Goal: Task Accomplishment & Management: Complete application form

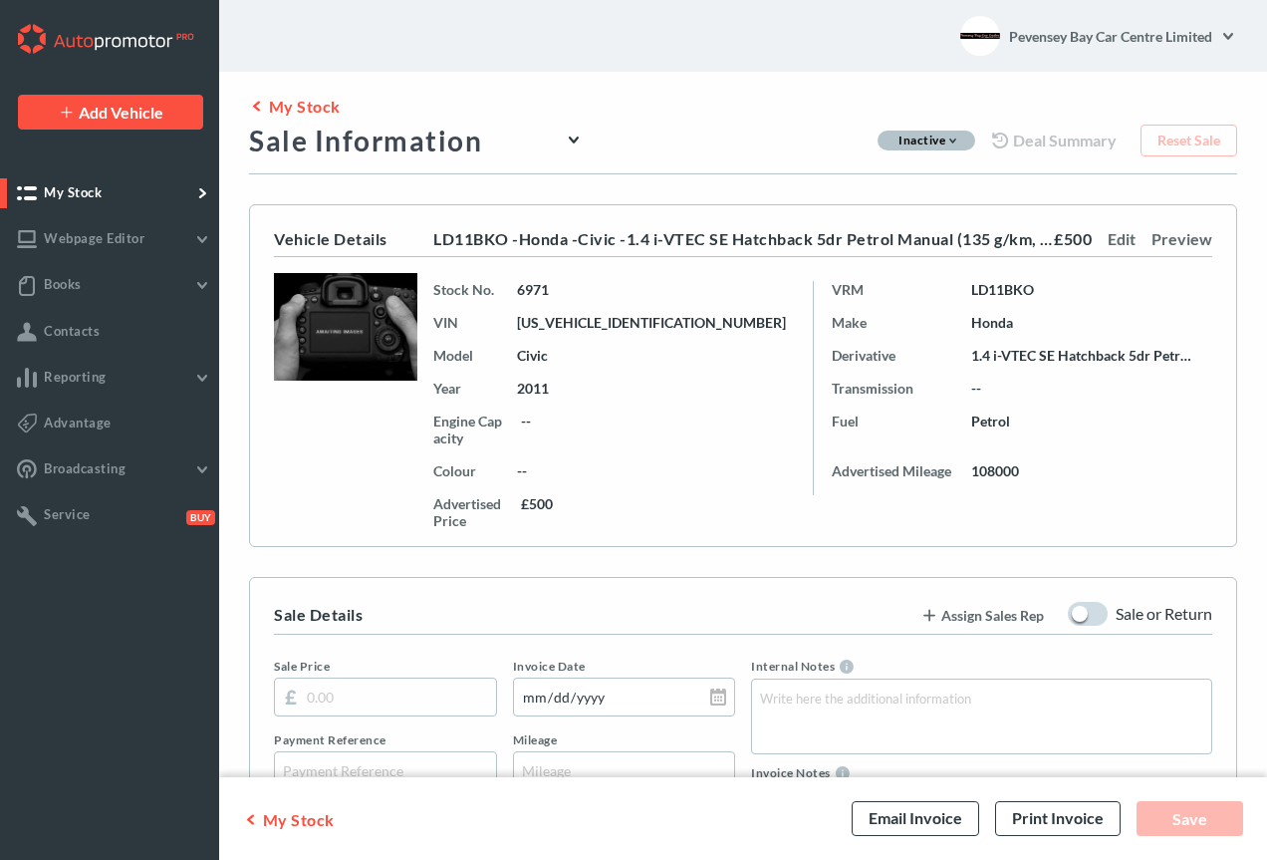
type input "[DATE]"
type input "LD11BKO"
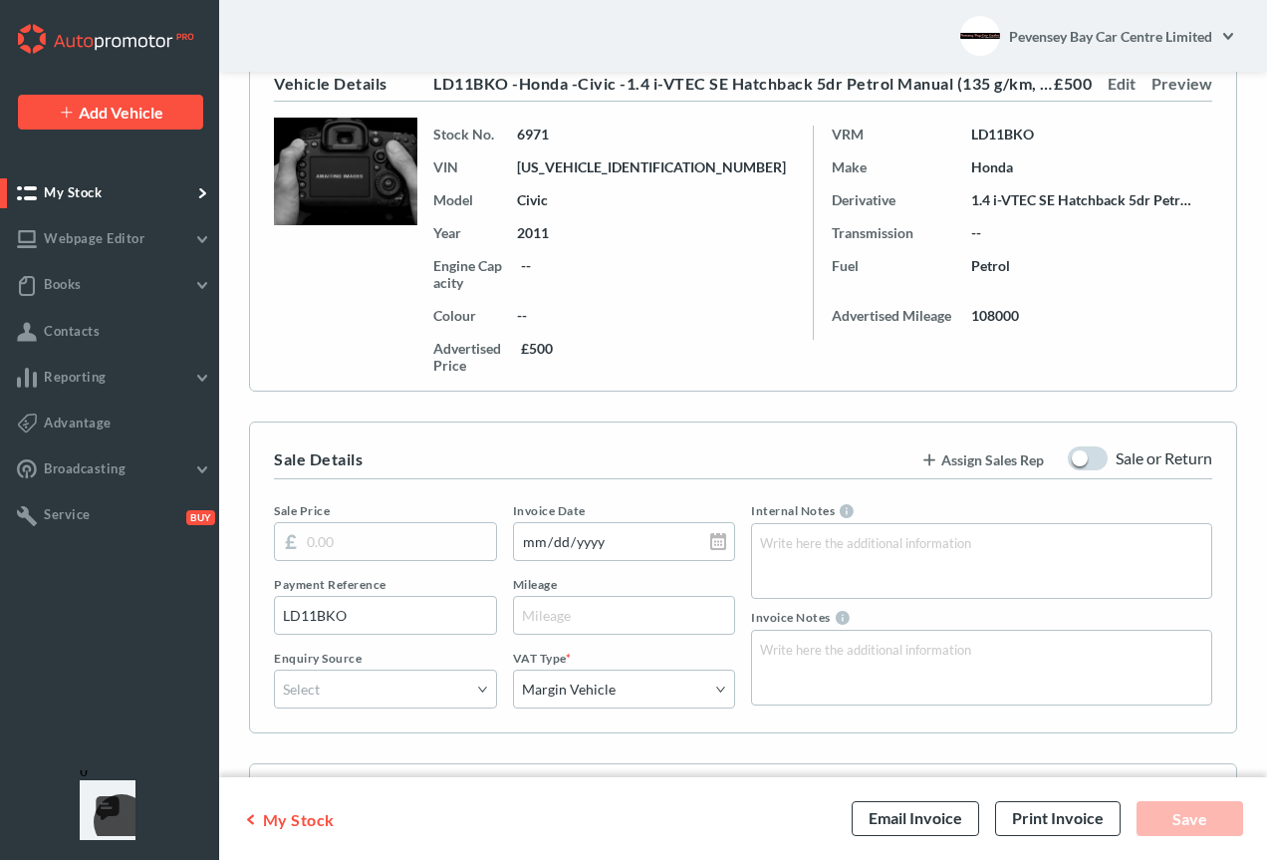
scroll to position [158, 0]
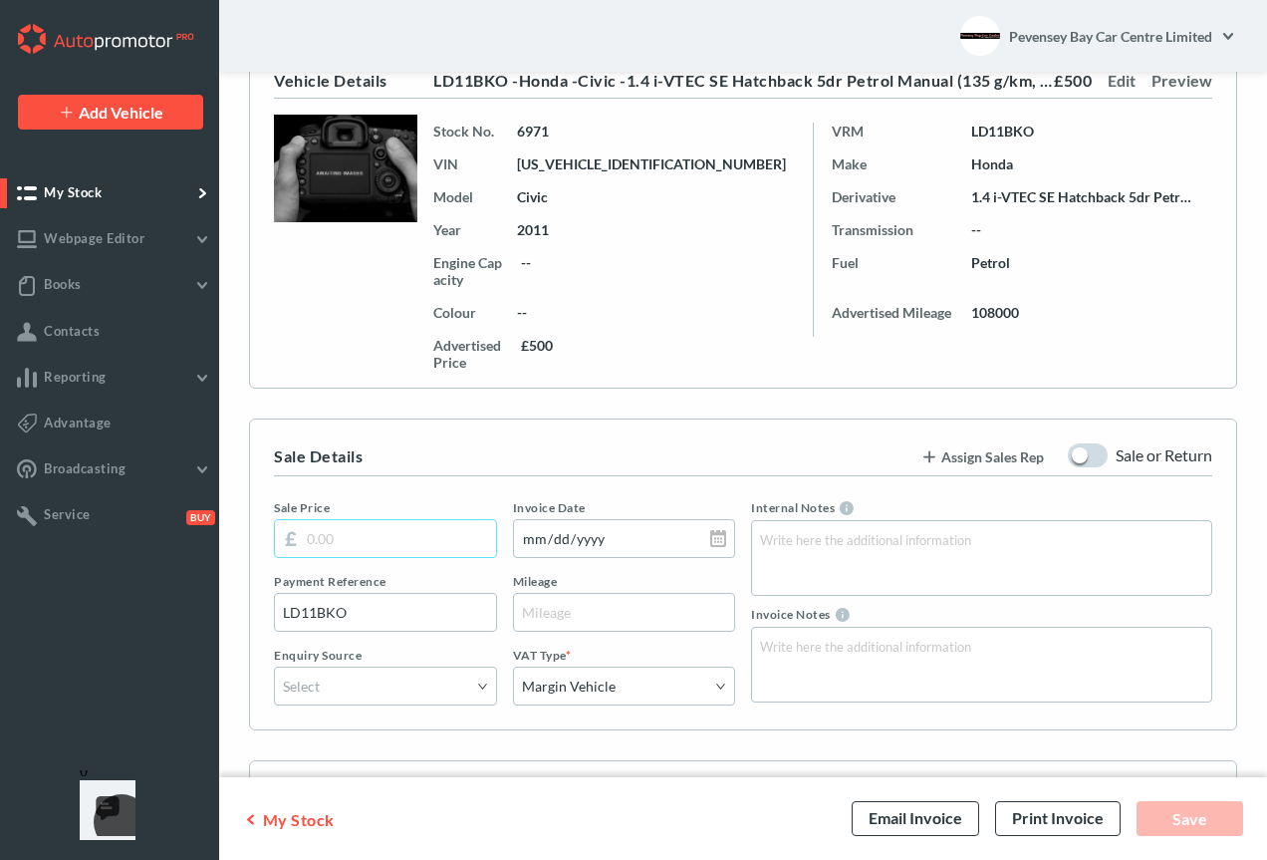
click at [328, 544] on input "text" at bounding box center [385, 538] width 223 height 39
type input "300"
click at [601, 610] on input "text" at bounding box center [624, 612] width 223 height 39
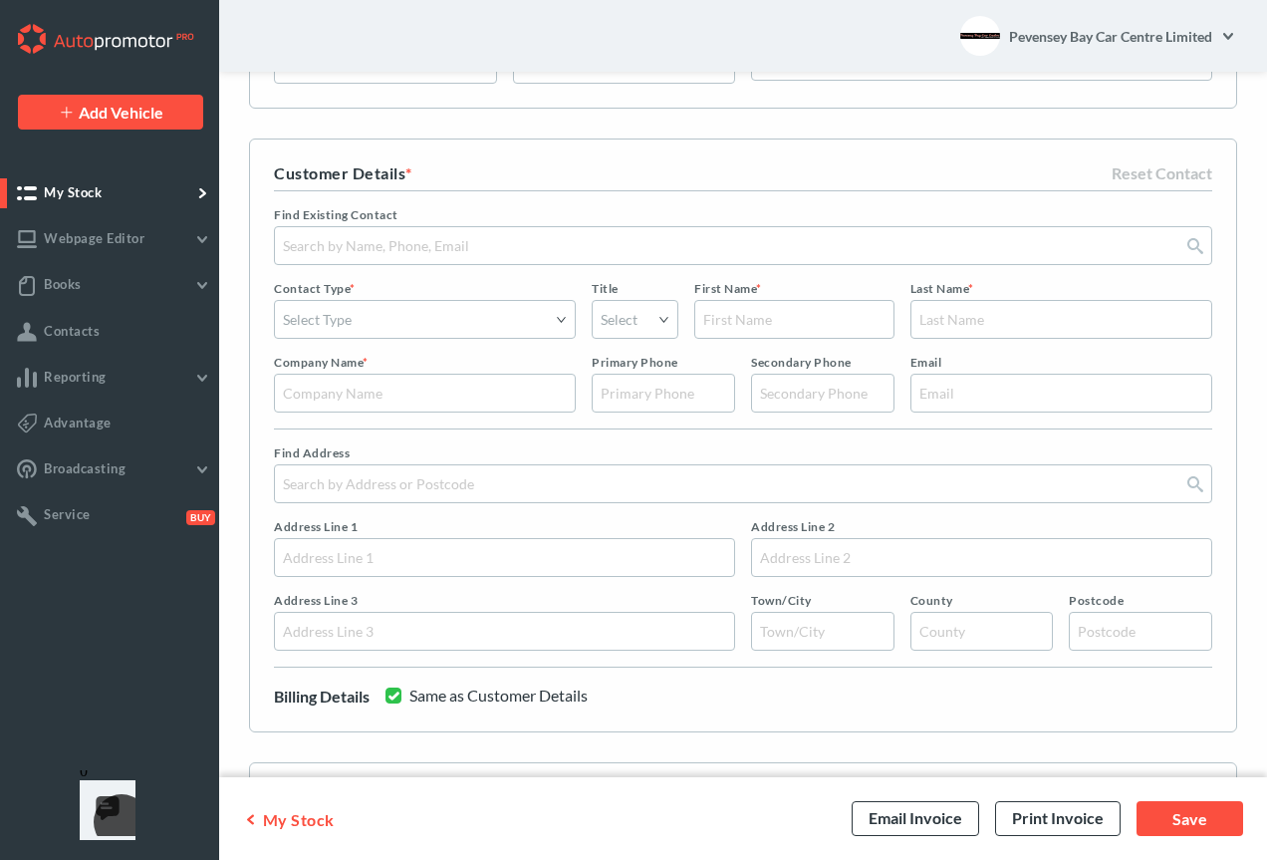
scroll to position [784, 0]
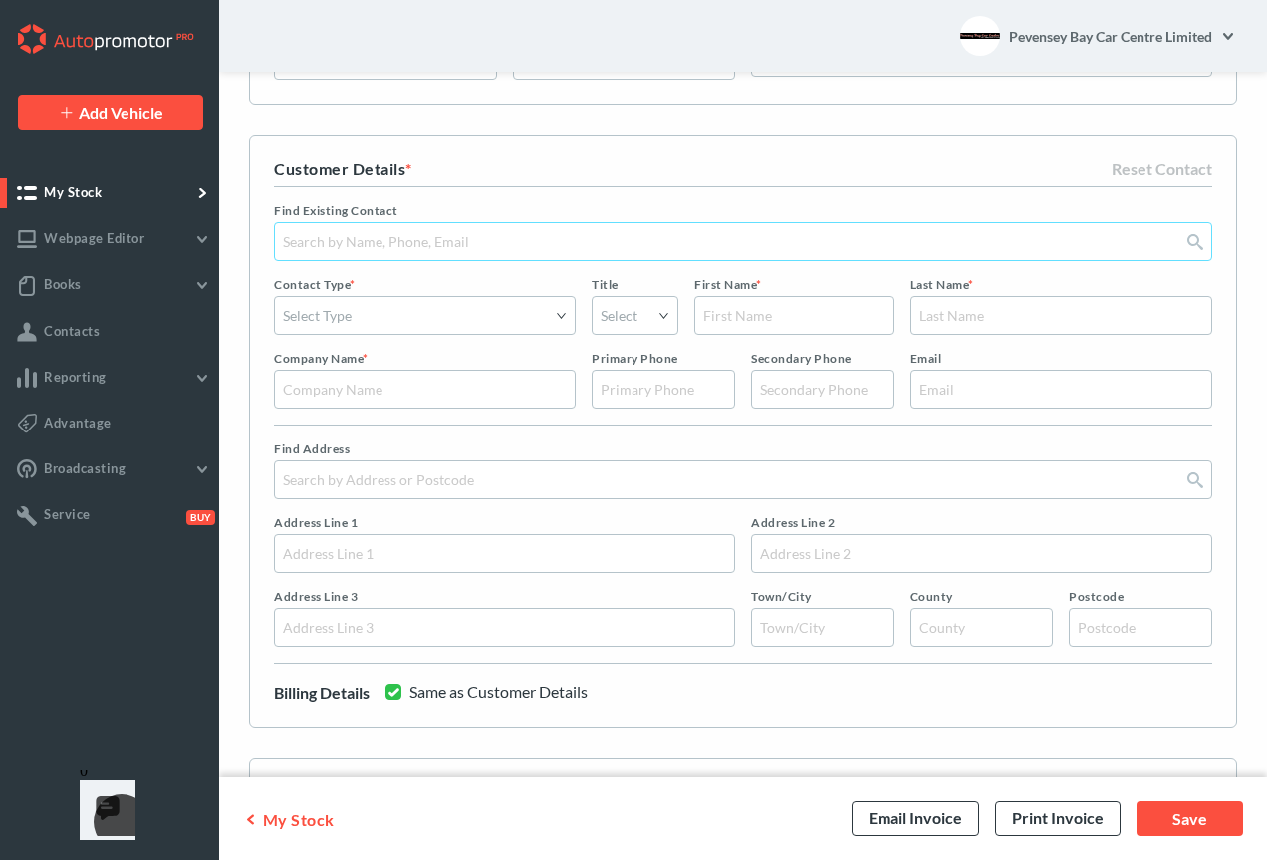
click at [440, 236] on input "text" at bounding box center [743, 241] width 938 height 39
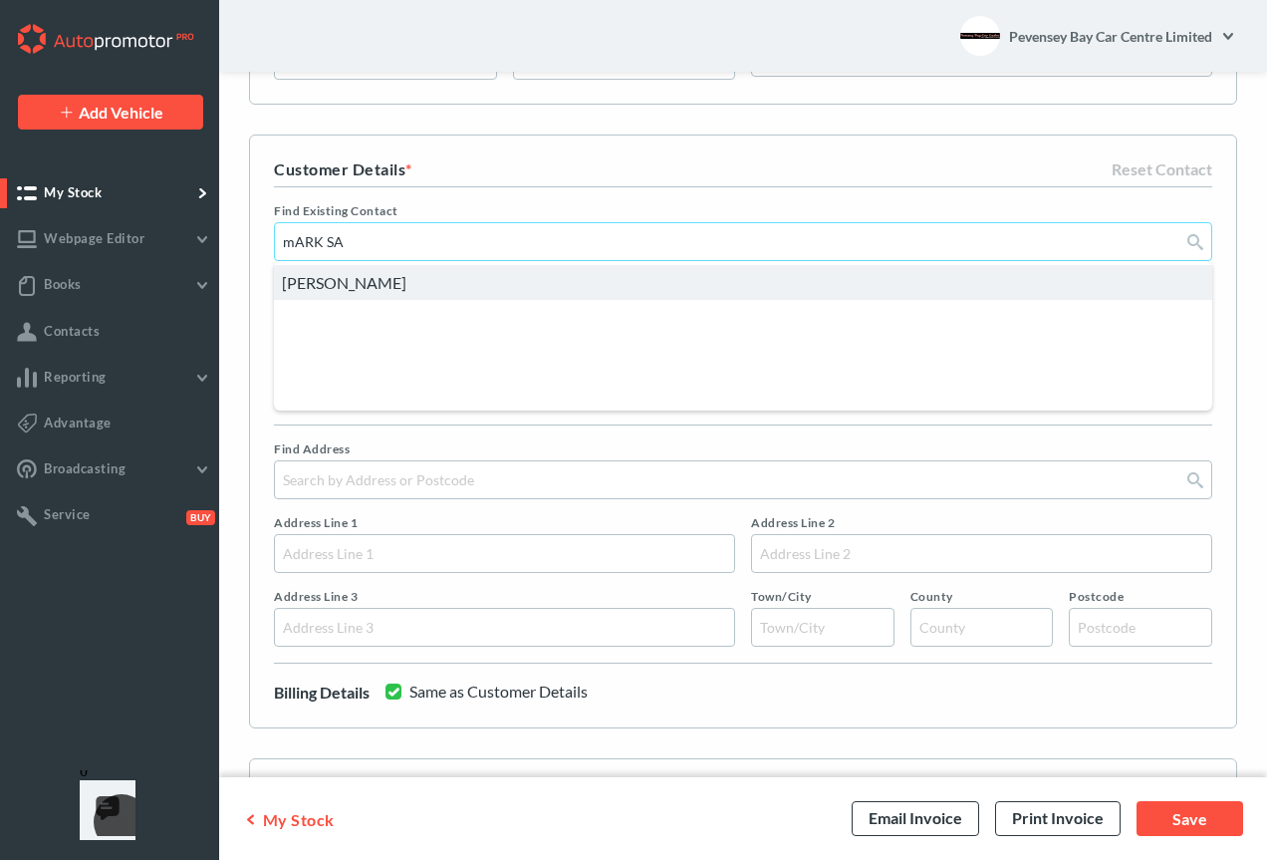
type input "mARK SA"
click at [347, 291] on div "[PERSON_NAME]" at bounding box center [743, 282] width 938 height 35
type input "Mark"
type input "Sandys"
type input "07925 797726"
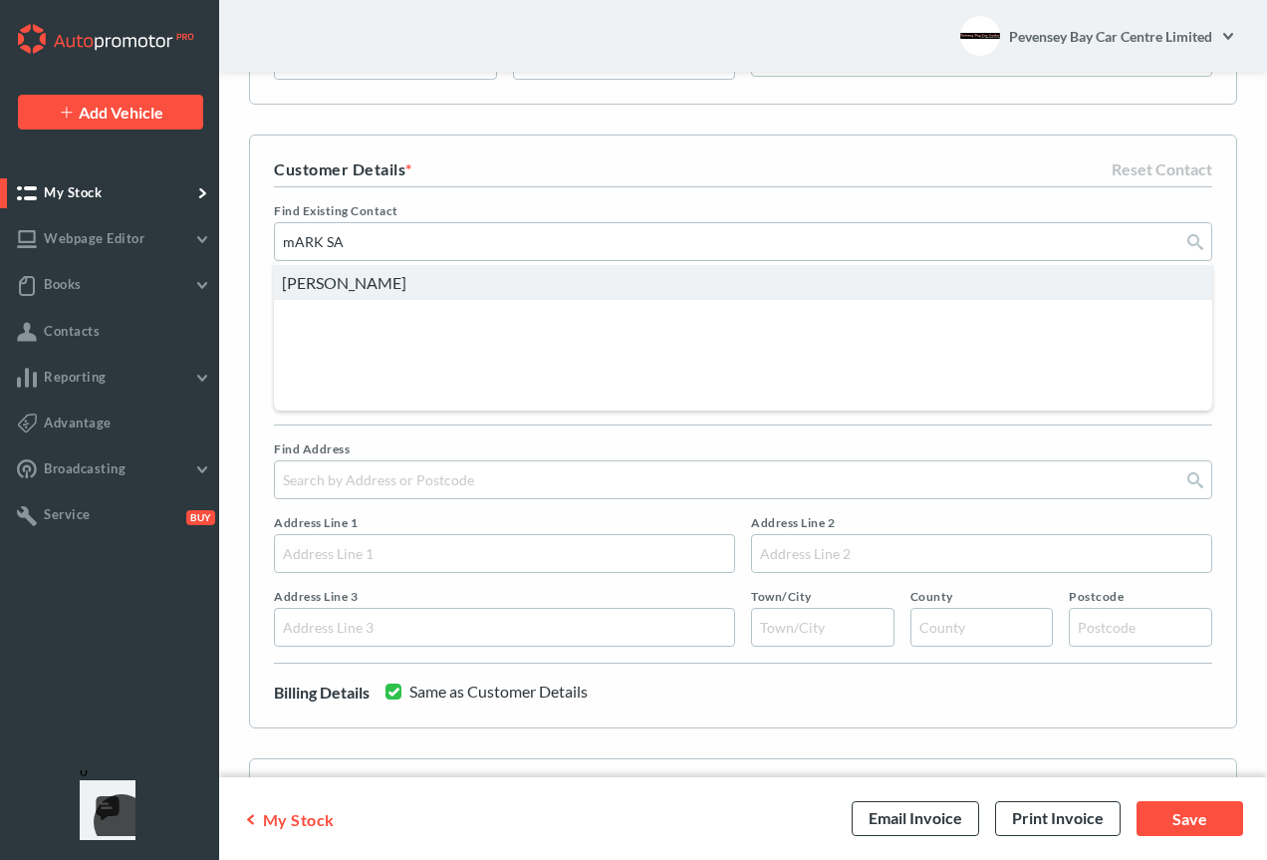
type input "07925 797726"
type input "[EMAIL_ADDRESS][DOMAIN_NAME]"
type input "[STREET_ADDRESS][PERSON_NAME]"
type input "[GEOGRAPHIC_DATA]"
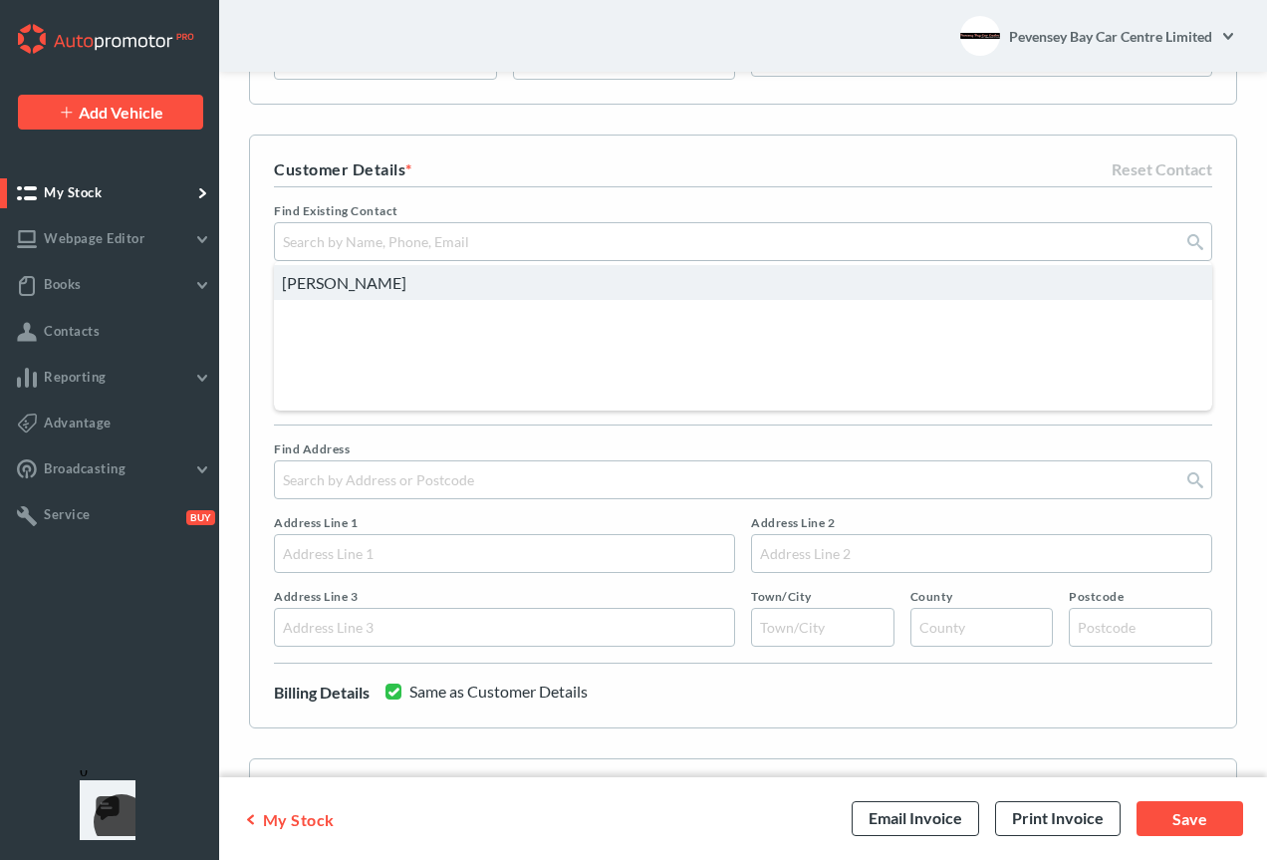
type input "[GEOGRAPHIC_DATA]"
type input "BN20 8QR"
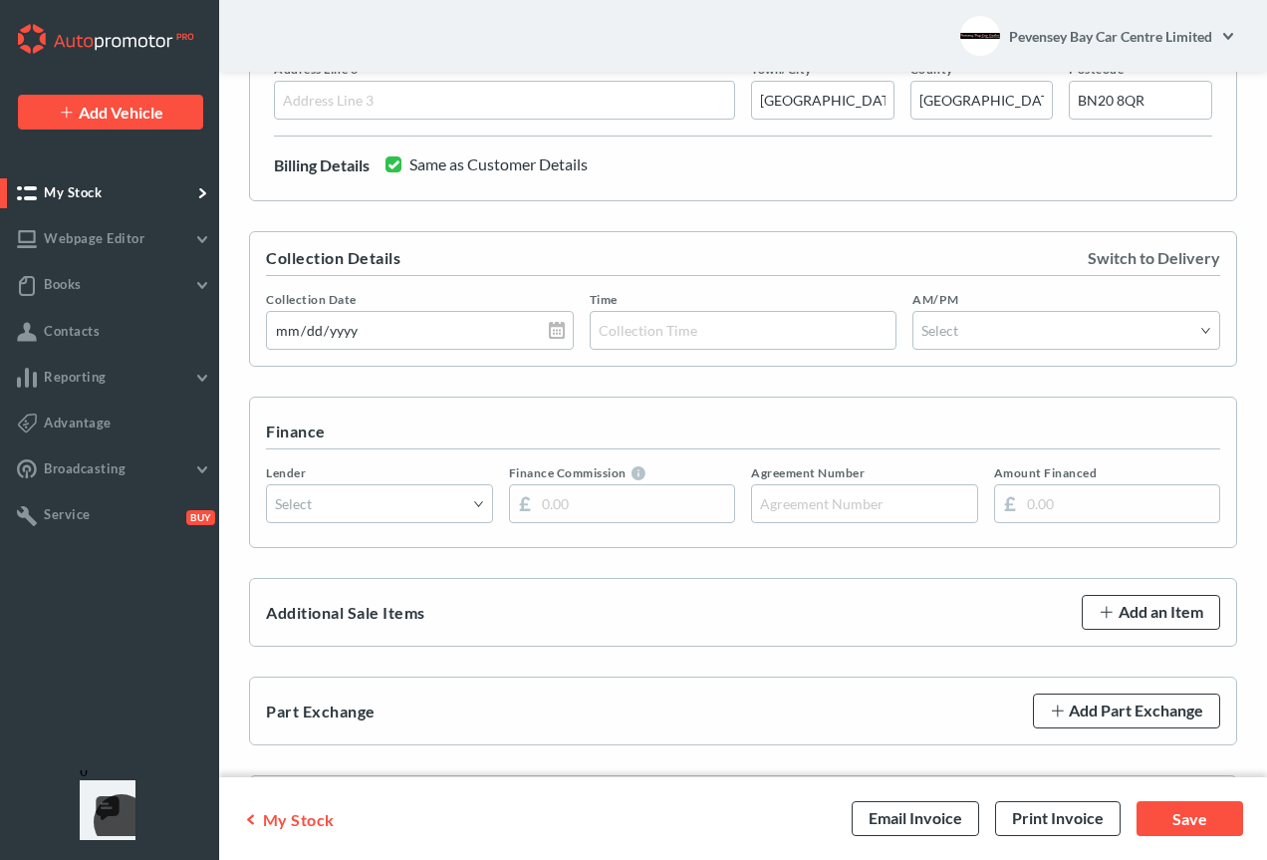
scroll to position [1314, 0]
click at [555, 331] on input "date" at bounding box center [420, 327] width 308 height 39
type input "[DATE]"
click at [657, 326] on input "text" at bounding box center [744, 327] width 308 height 39
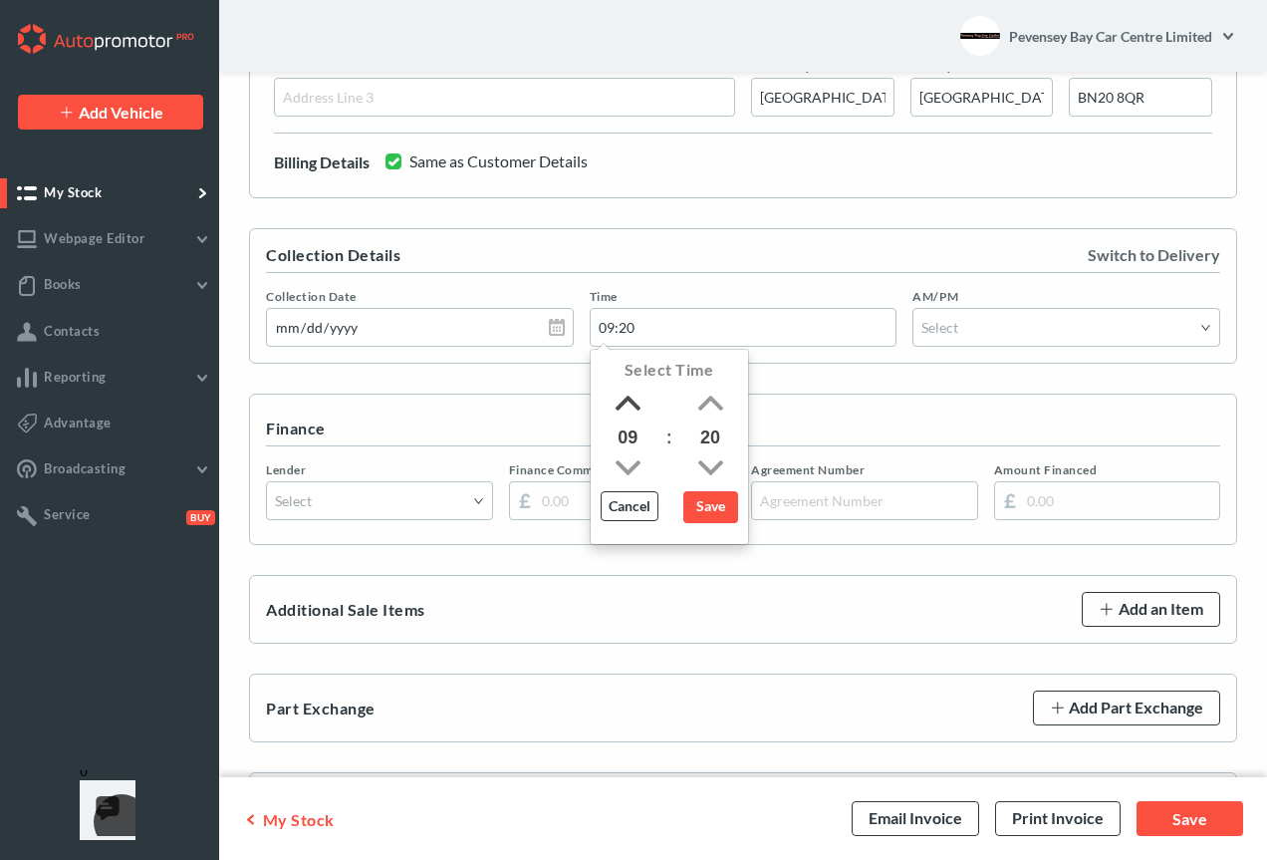
click at [634, 402] on link at bounding box center [628, 403] width 55 height 38
type input "12:20"
click at [700, 504] on link "Save" at bounding box center [710, 507] width 55 height 32
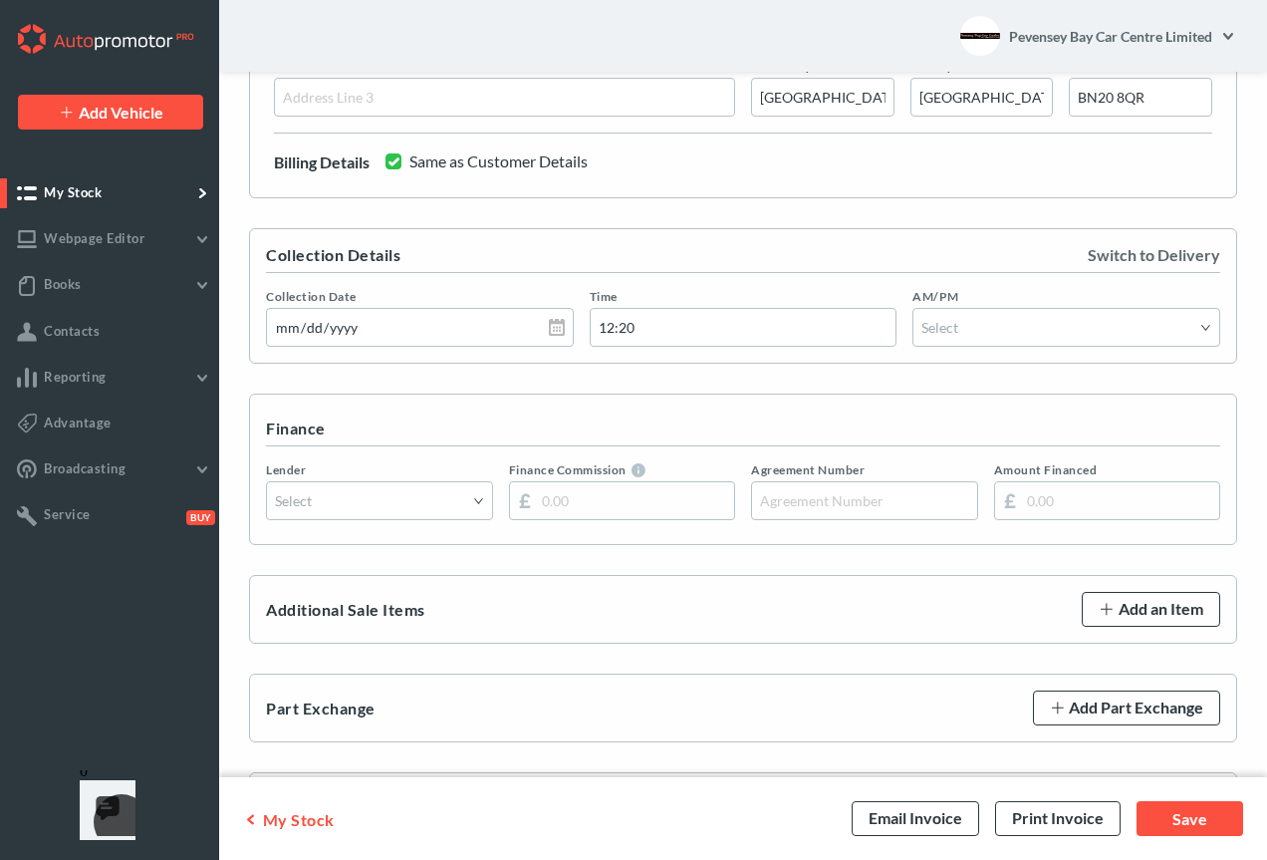
click at [1009, 312] on button "Select" at bounding box center [1067, 327] width 308 height 39
click at [958, 410] on li "PM" at bounding box center [1067, 411] width 308 height 40
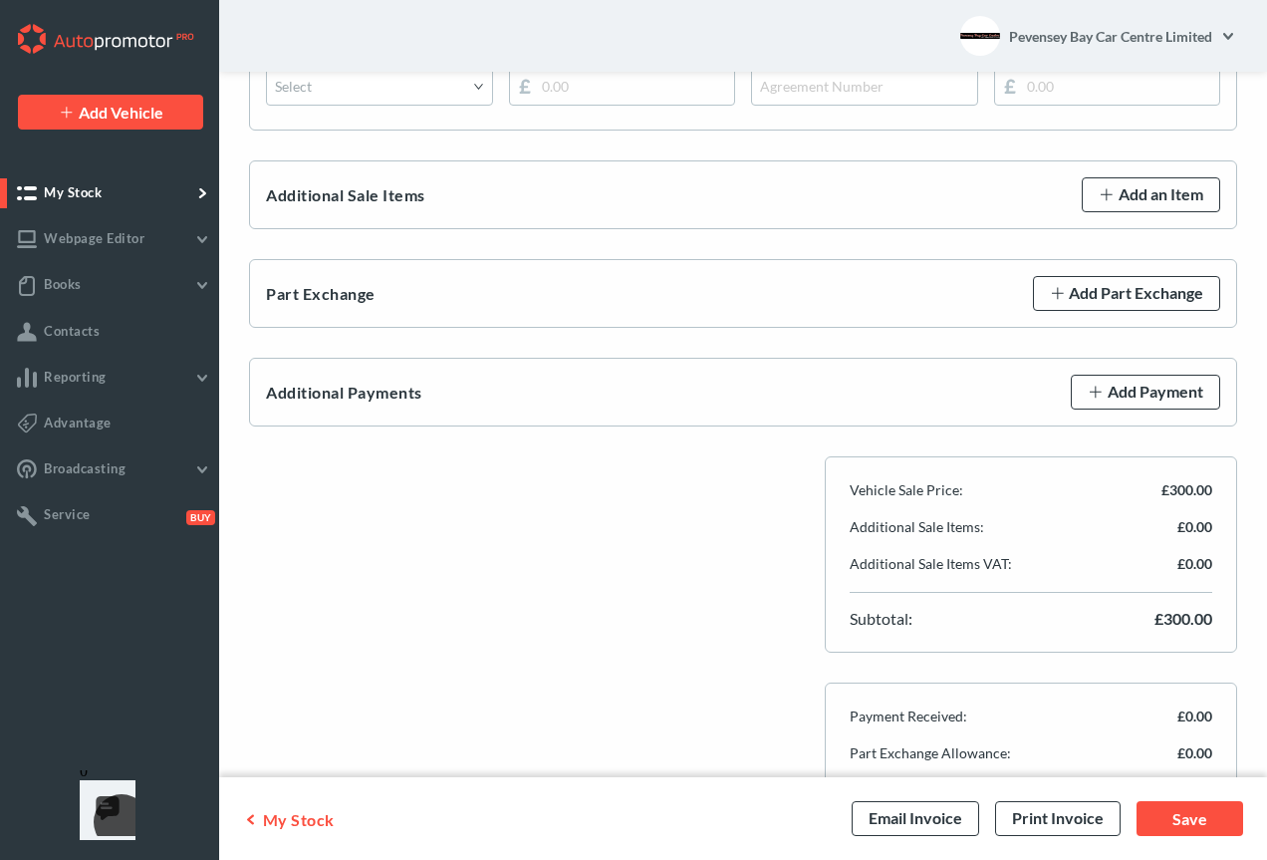
scroll to position [1723, 0]
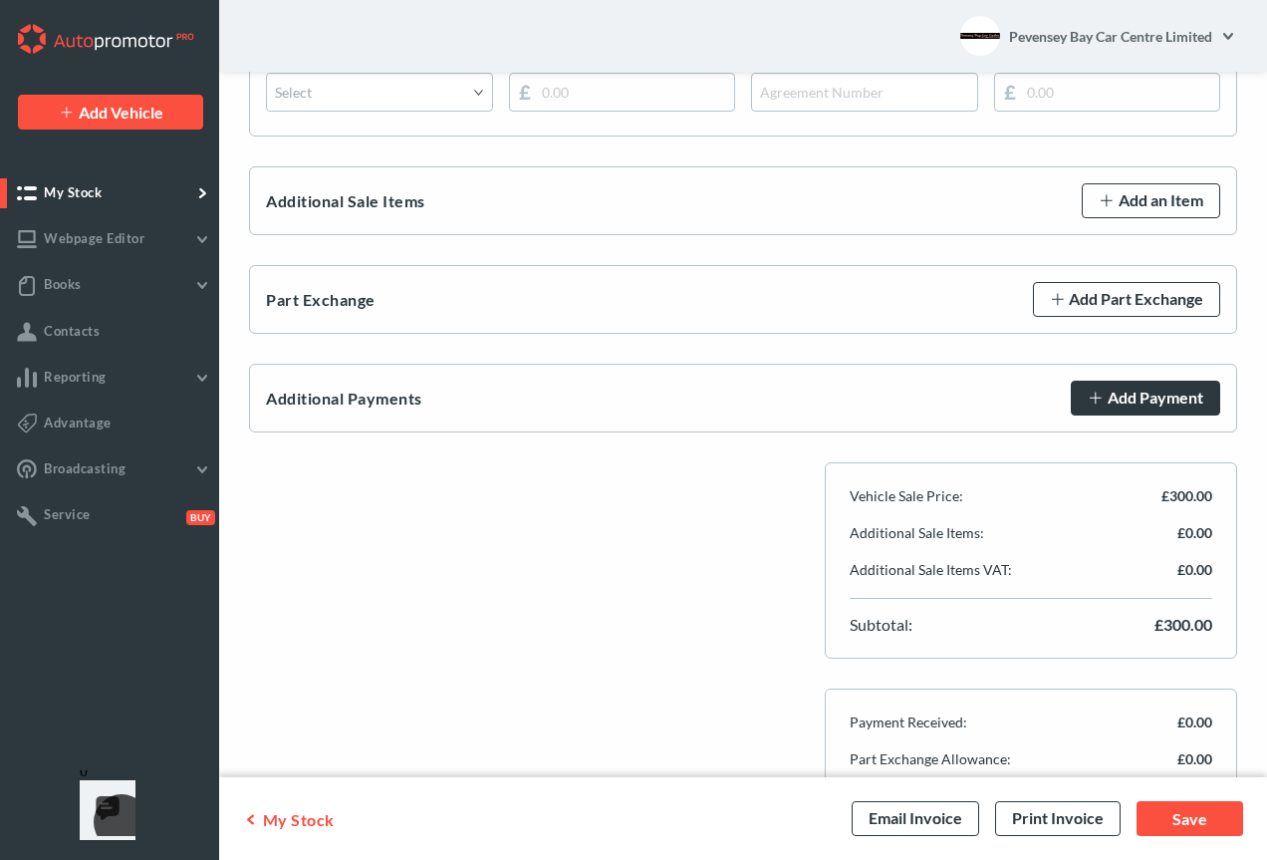
click at [1151, 405] on span "Add Payment" at bounding box center [1156, 398] width 96 height 17
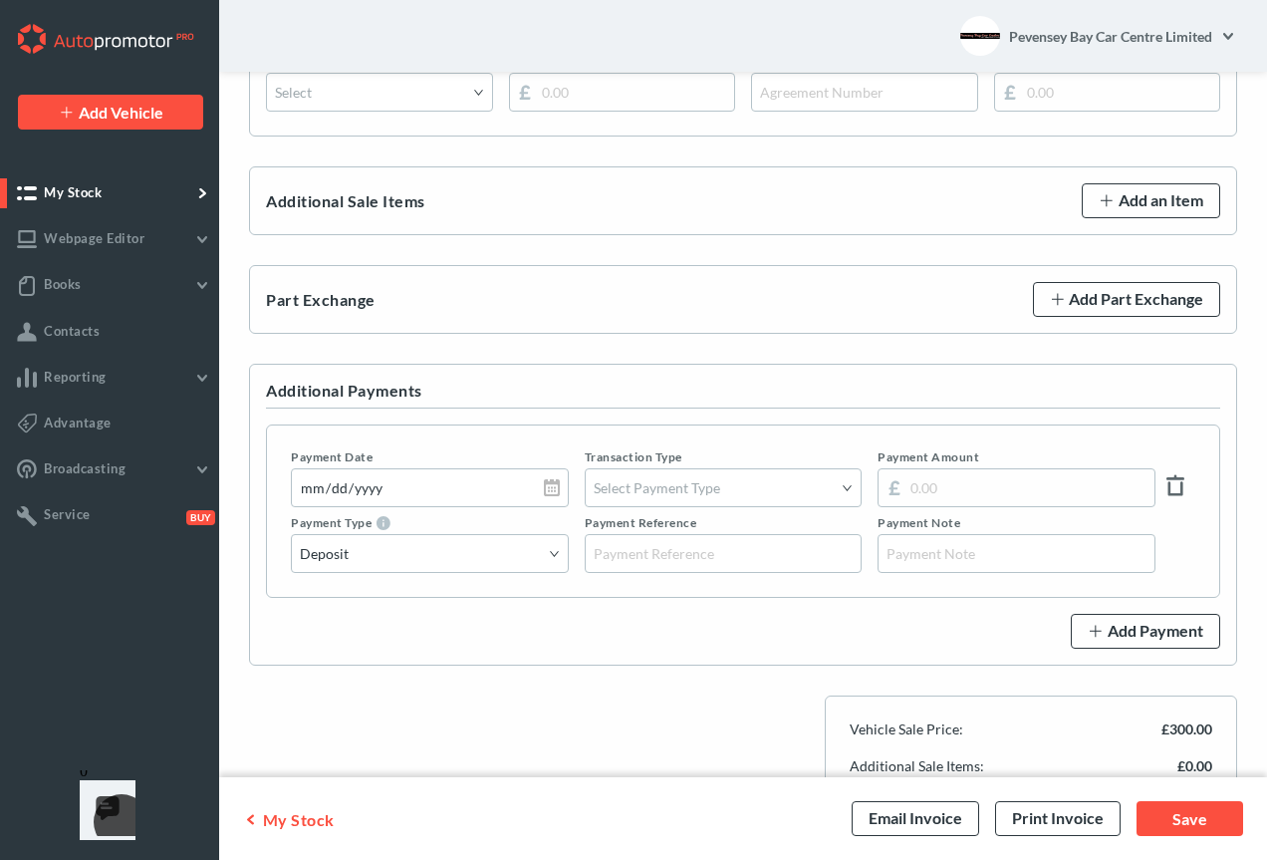
click at [661, 487] on span "Select Payment Type" at bounding box center [657, 487] width 127 height 17
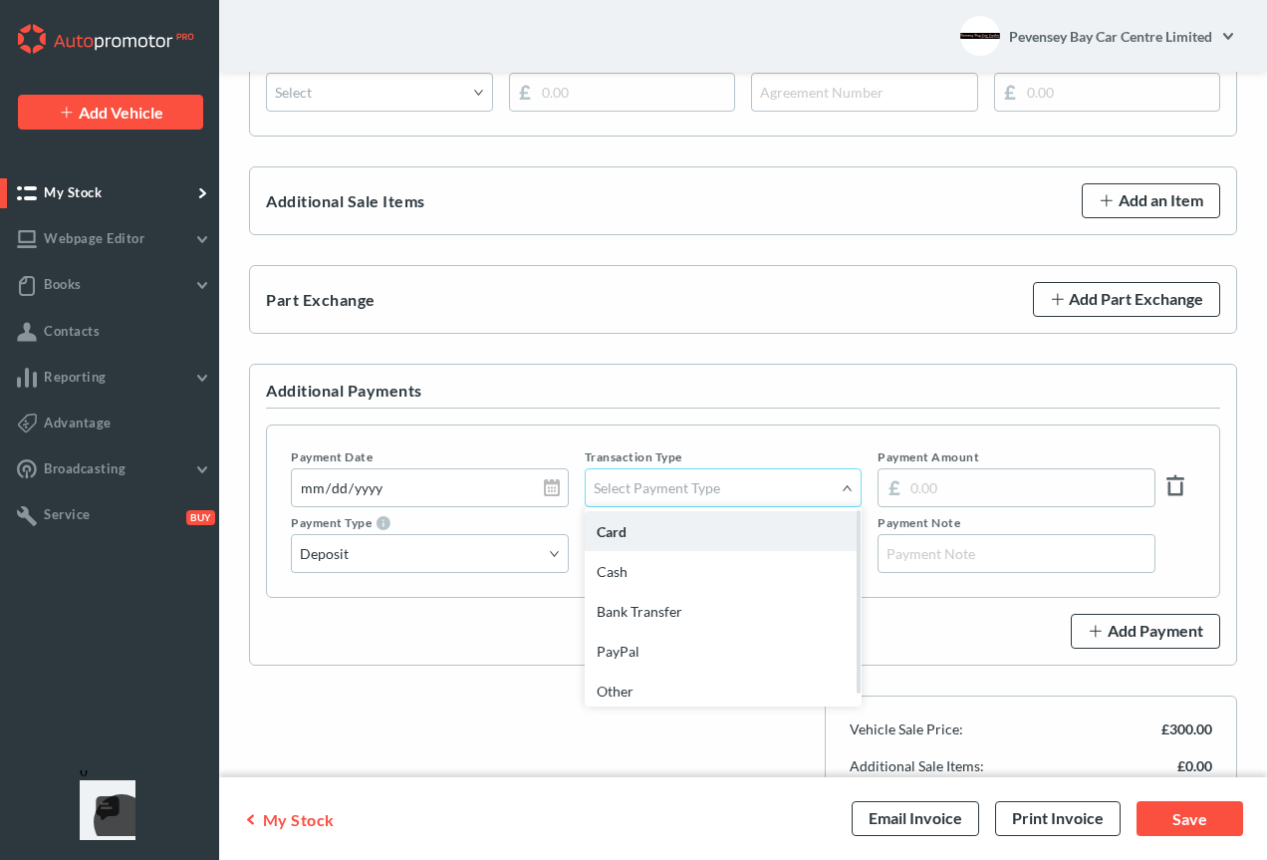
click at [652, 521] on li "Card" at bounding box center [724, 531] width 278 height 40
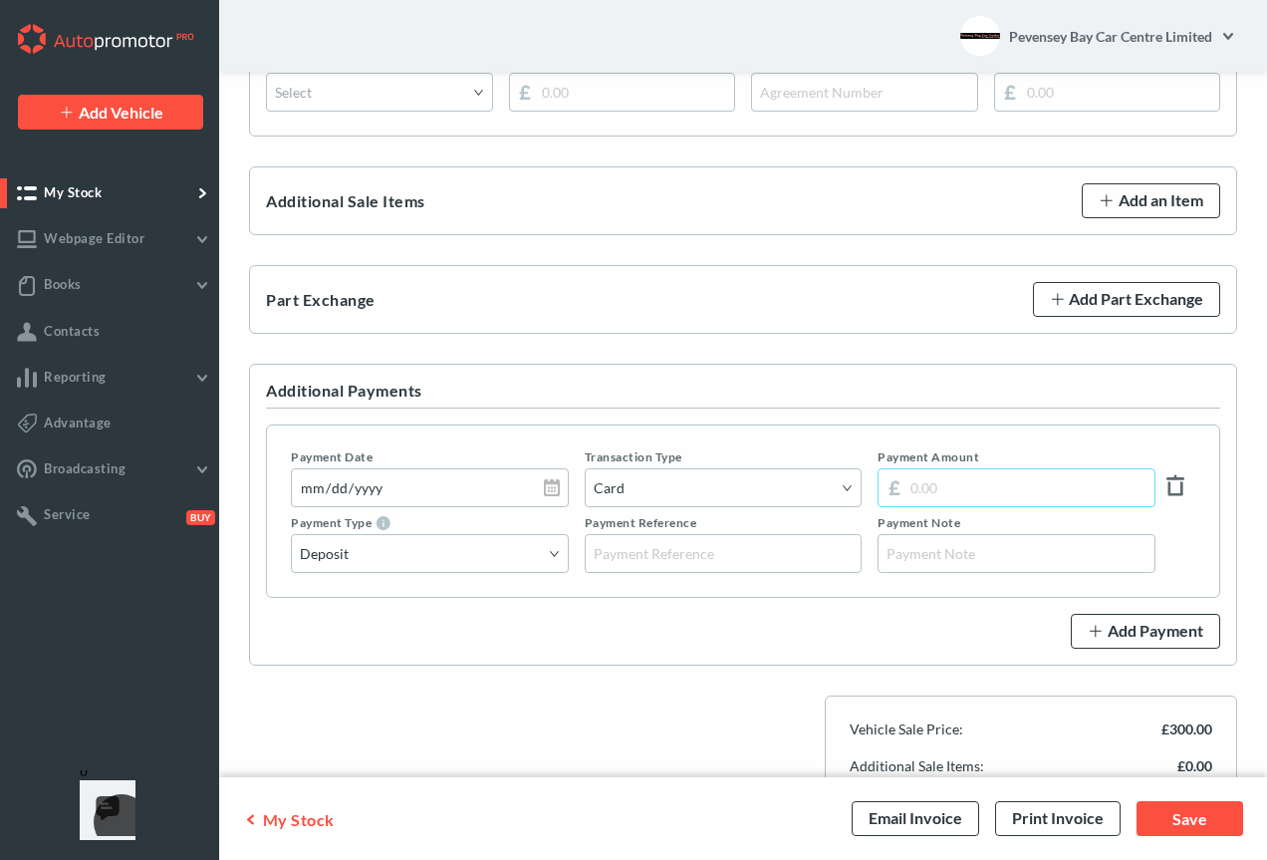
click at [934, 489] on input "text" at bounding box center [1017, 487] width 278 height 39
type input "300.00"
click at [495, 553] on button "Deposit" at bounding box center [430, 553] width 278 height 39
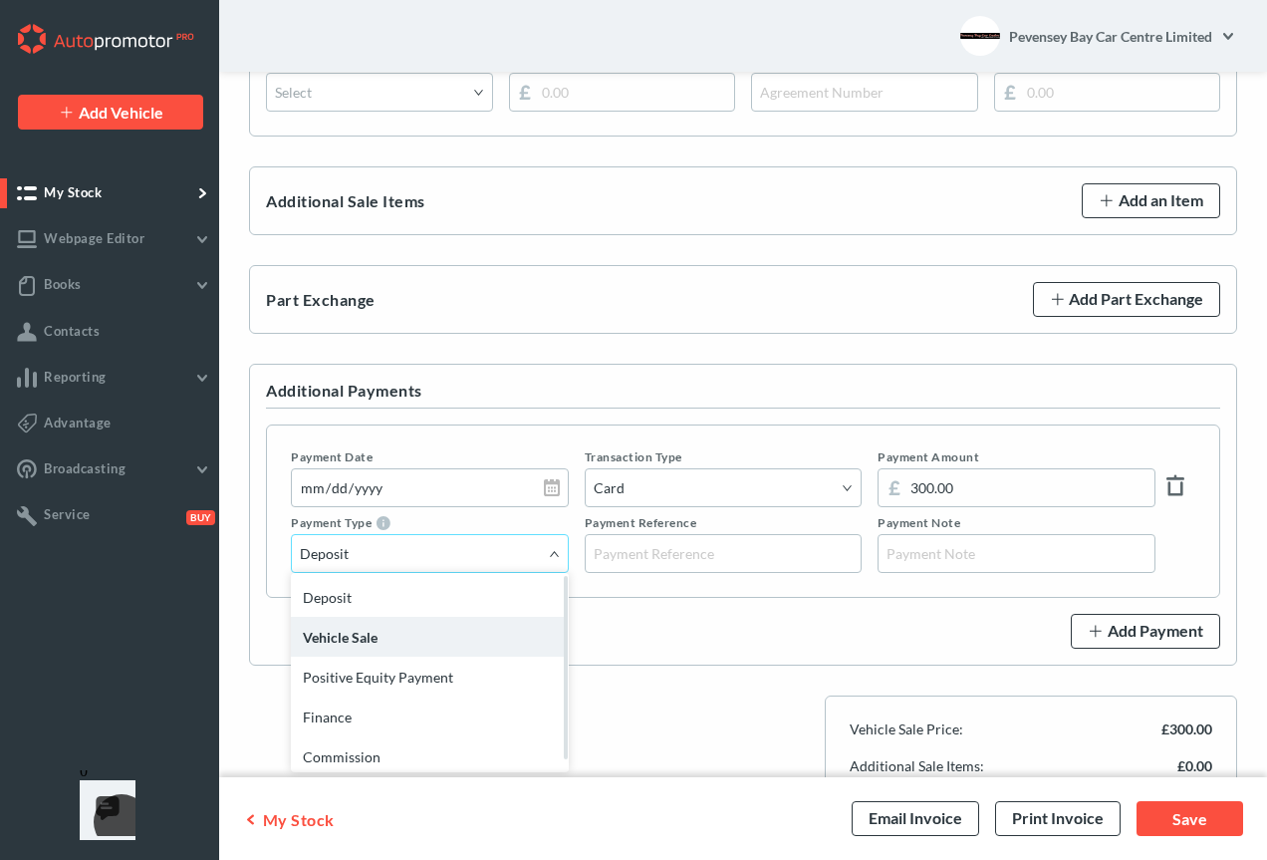
click at [463, 641] on li "Vehicle Sale" at bounding box center [430, 637] width 278 height 40
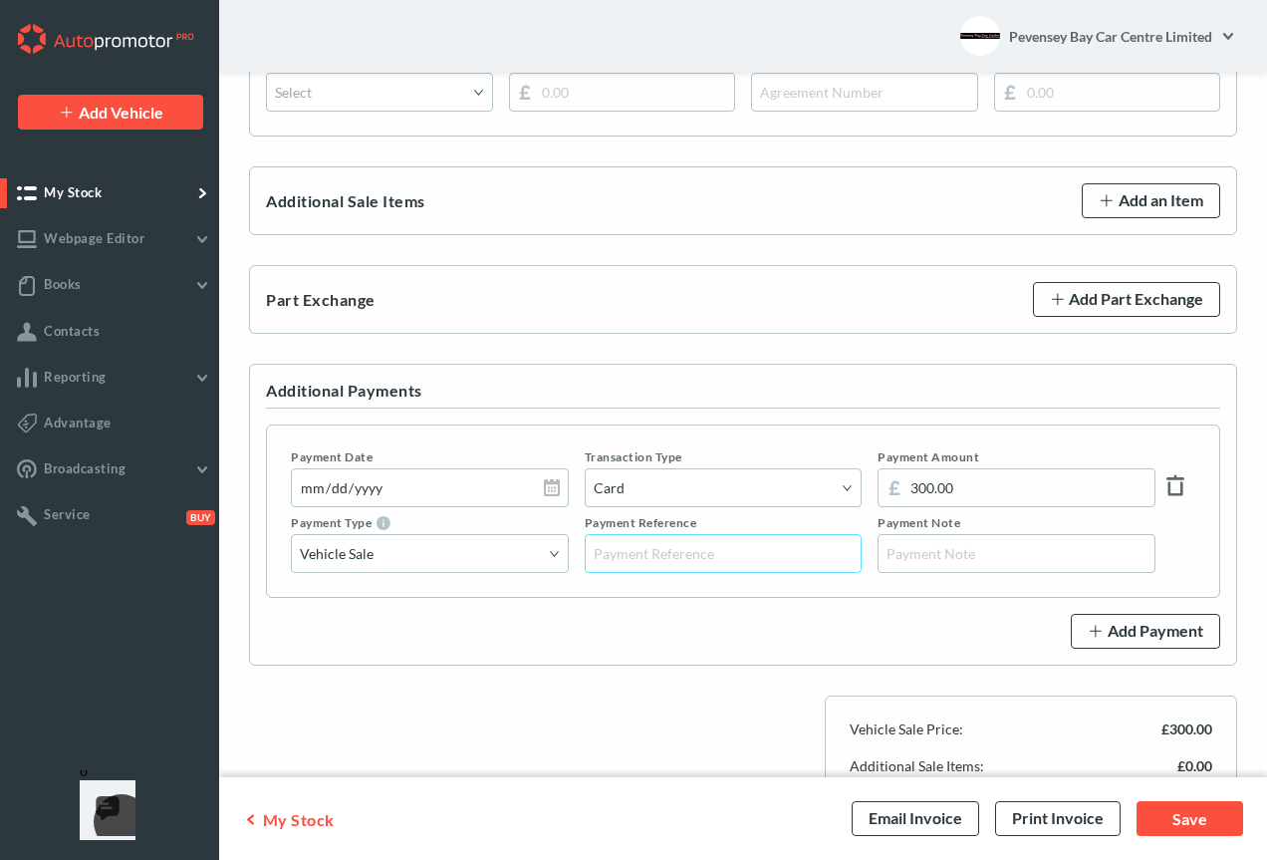
click at [682, 556] on input "text" at bounding box center [724, 553] width 278 height 39
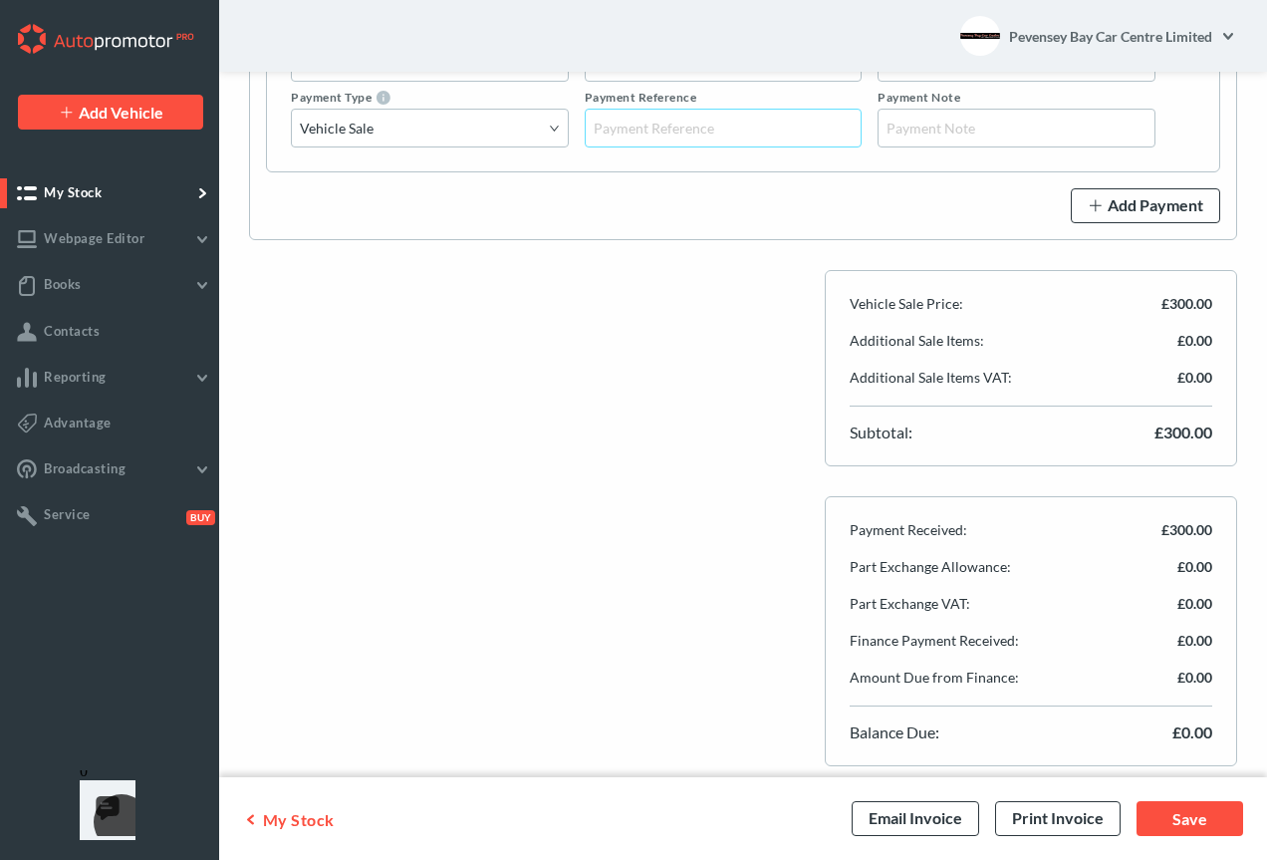
scroll to position [2169, 0]
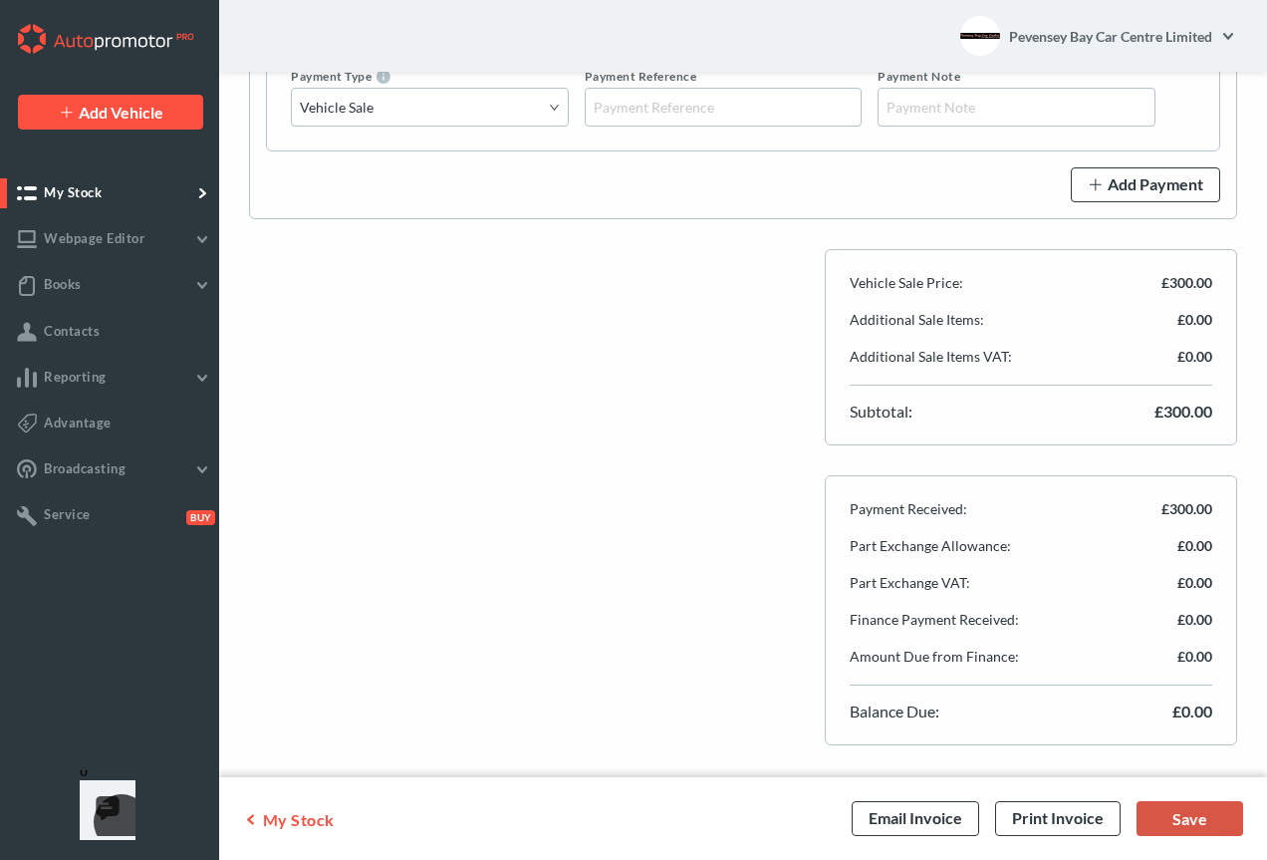
click at [1200, 813] on div "Save" at bounding box center [1190, 818] width 107 height 35
type input "300.00"
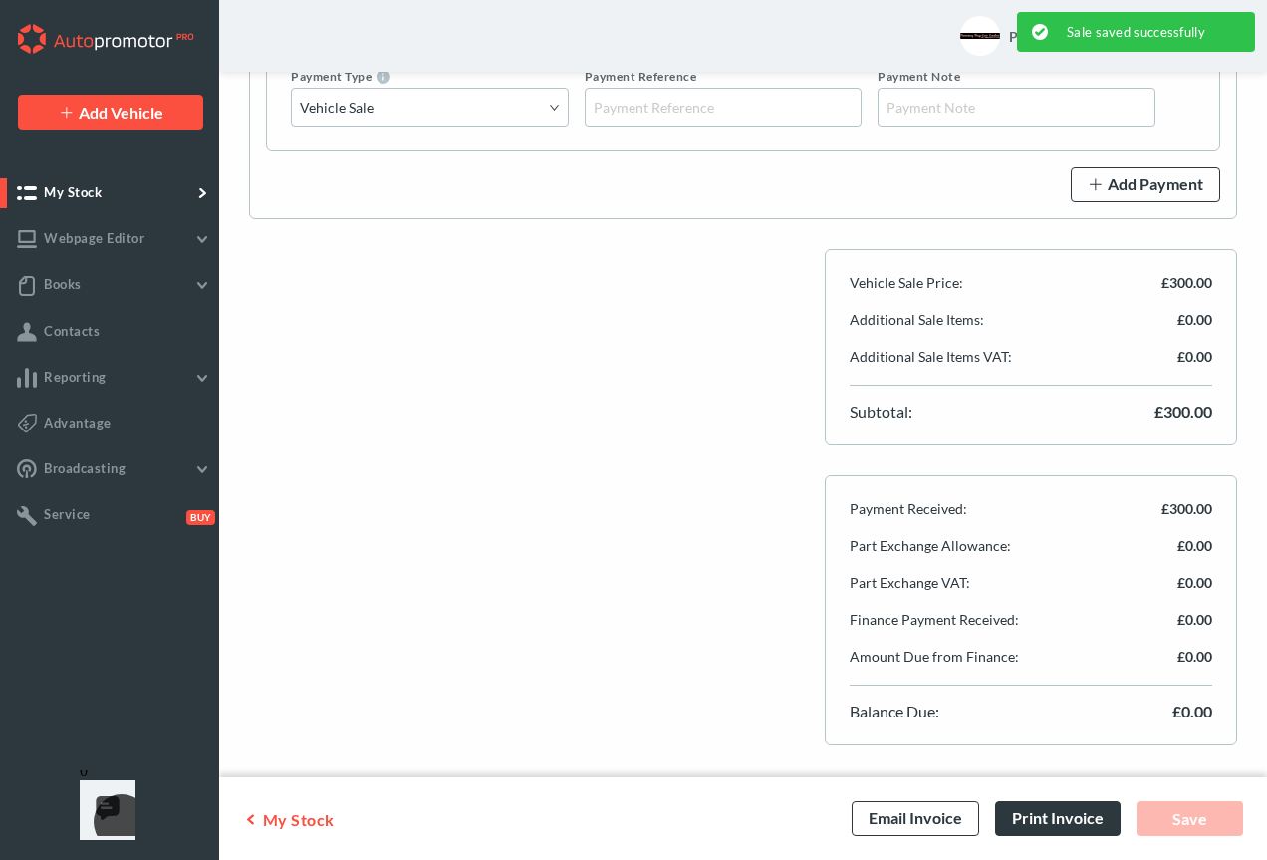
click at [1092, 815] on div "Print Invoice" at bounding box center [1058, 818] width 126 height 35
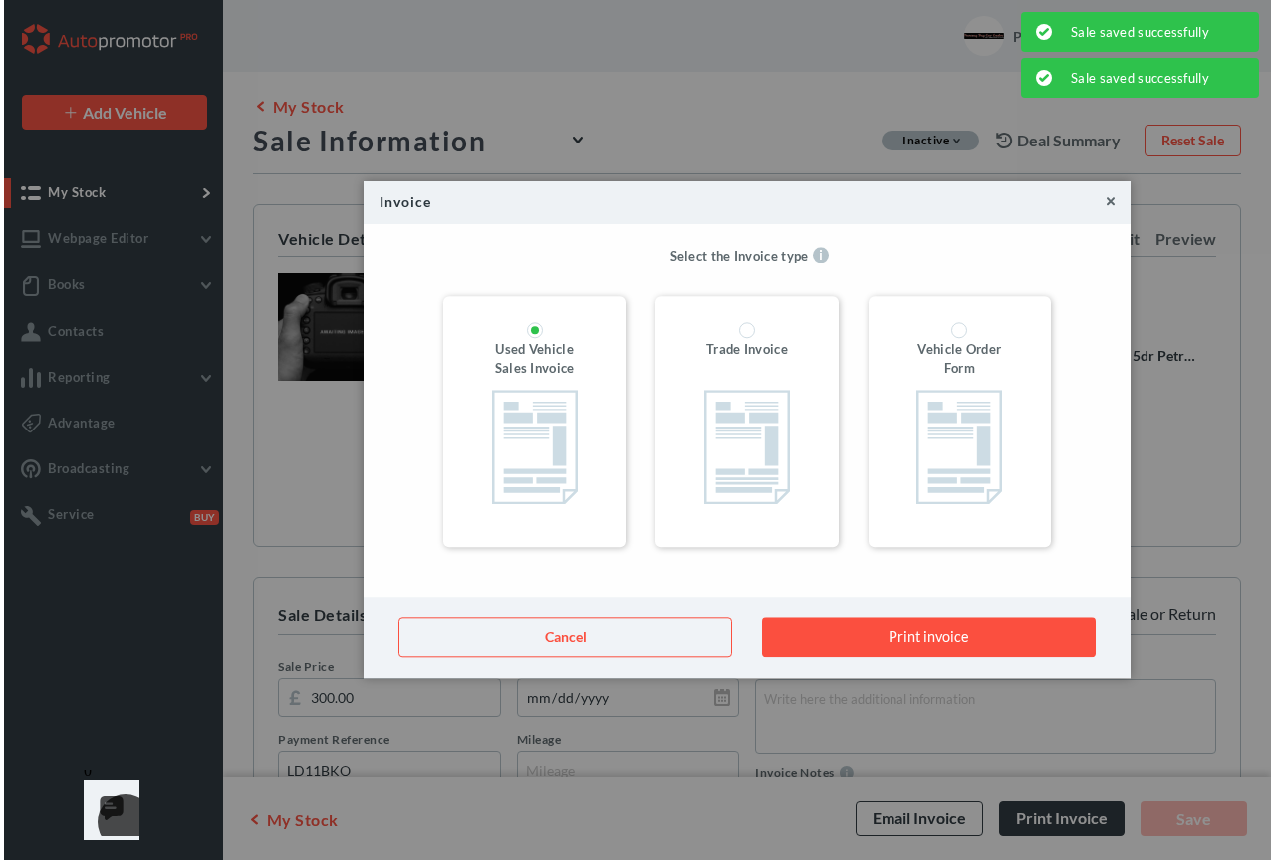
scroll to position [0, 0]
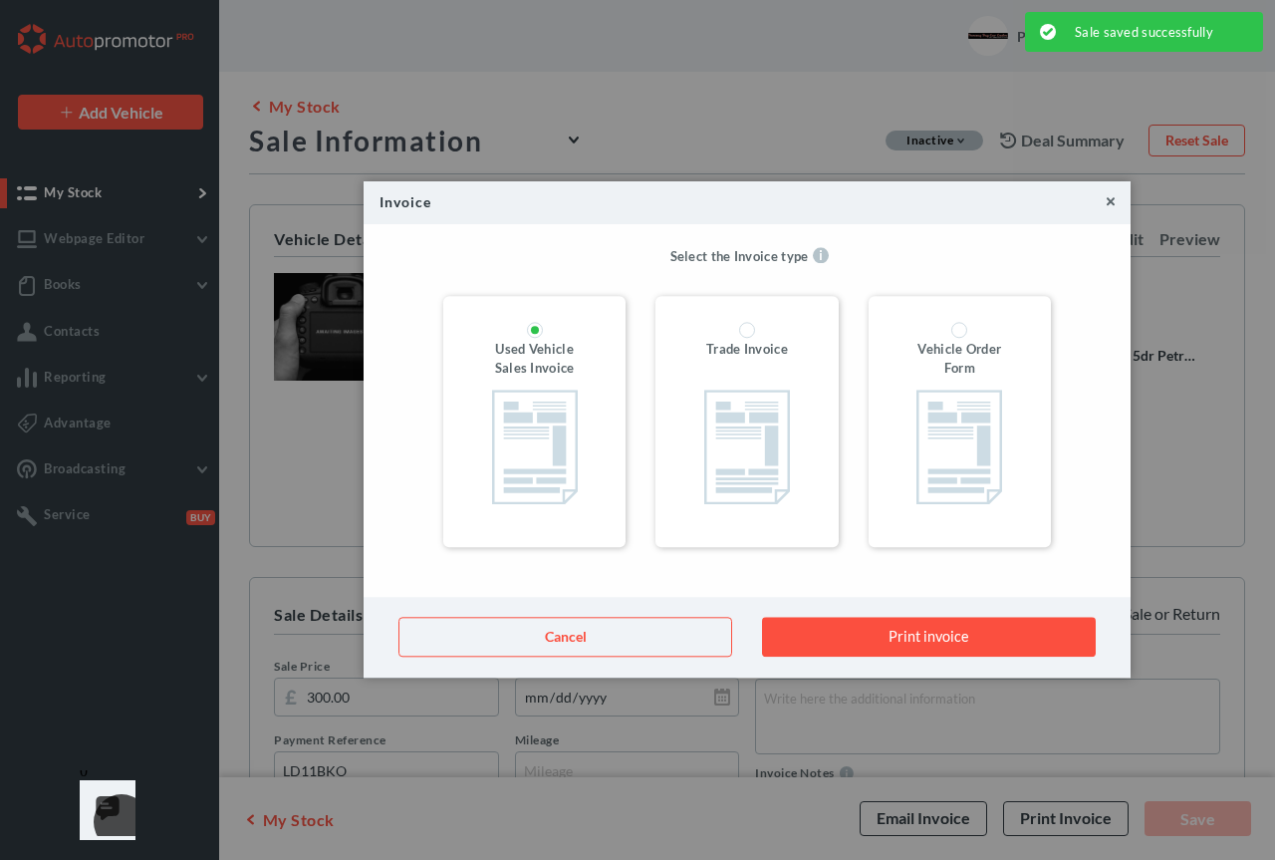
click at [786, 318] on div at bounding box center [746, 328] width 142 height 24
click at [747, 322] on input "Trade Invoice" at bounding box center [747, 330] width 16 height 16
radio input "true"
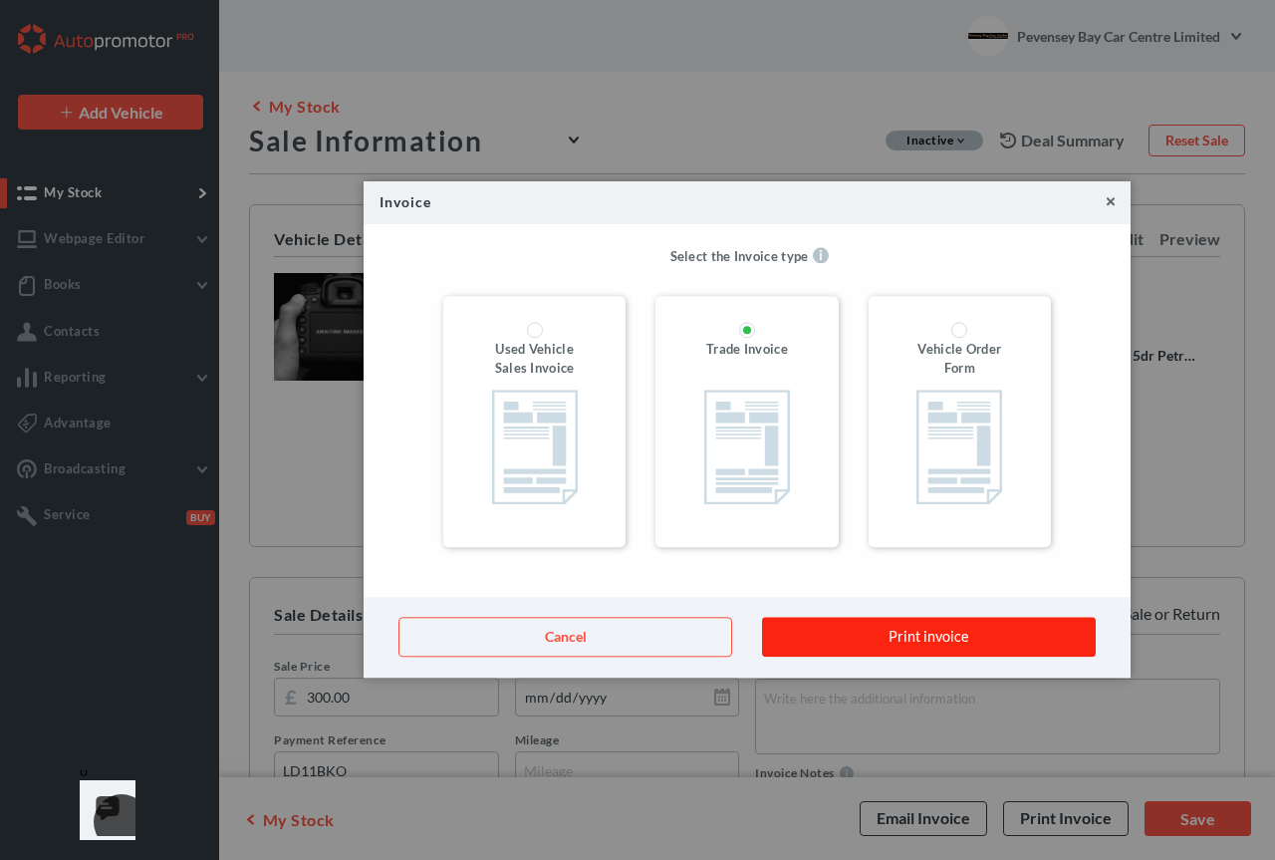
click at [897, 643] on button "Print invoice" at bounding box center [929, 637] width 334 height 41
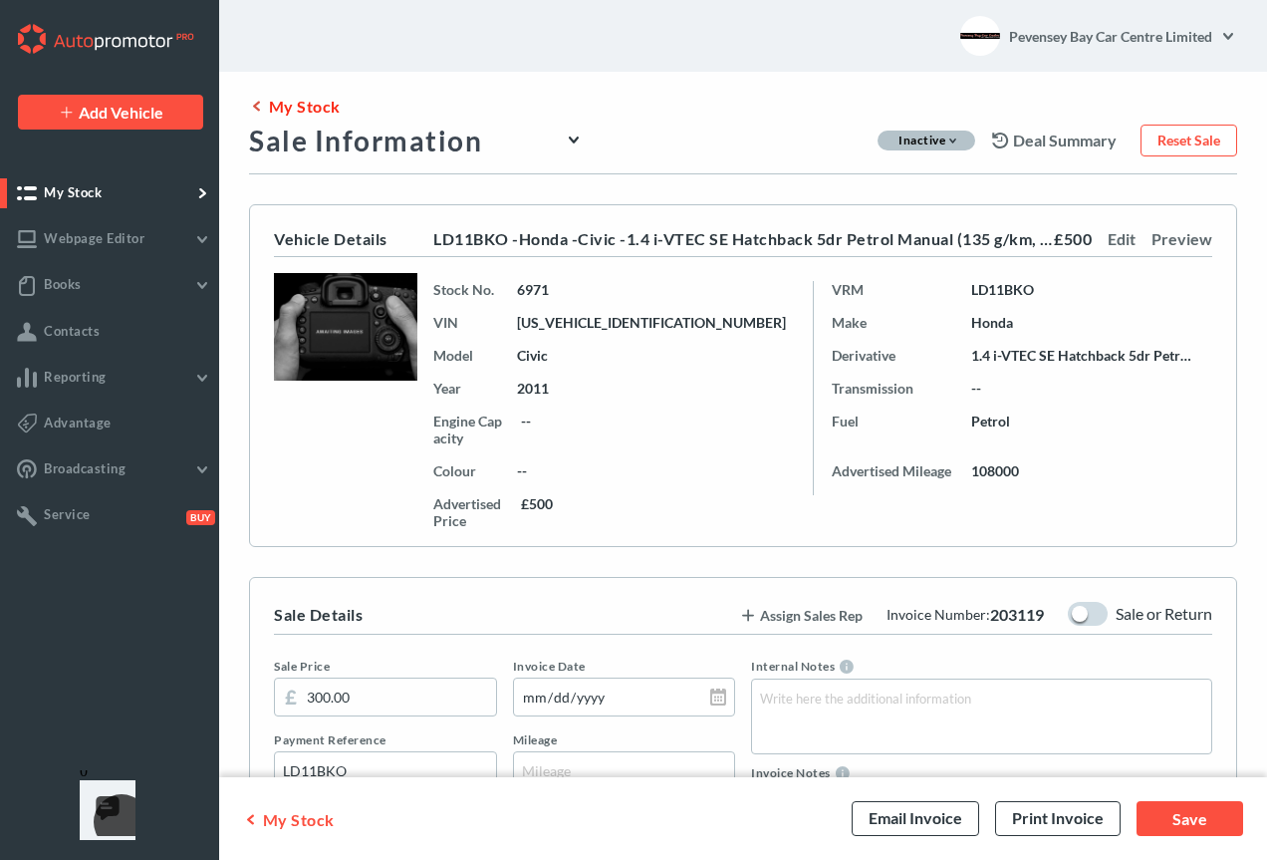
click at [293, 102] on link "My Stock" at bounding box center [295, 107] width 92 height 21
click at [1179, 810] on div "Save" at bounding box center [1190, 818] width 107 height 35
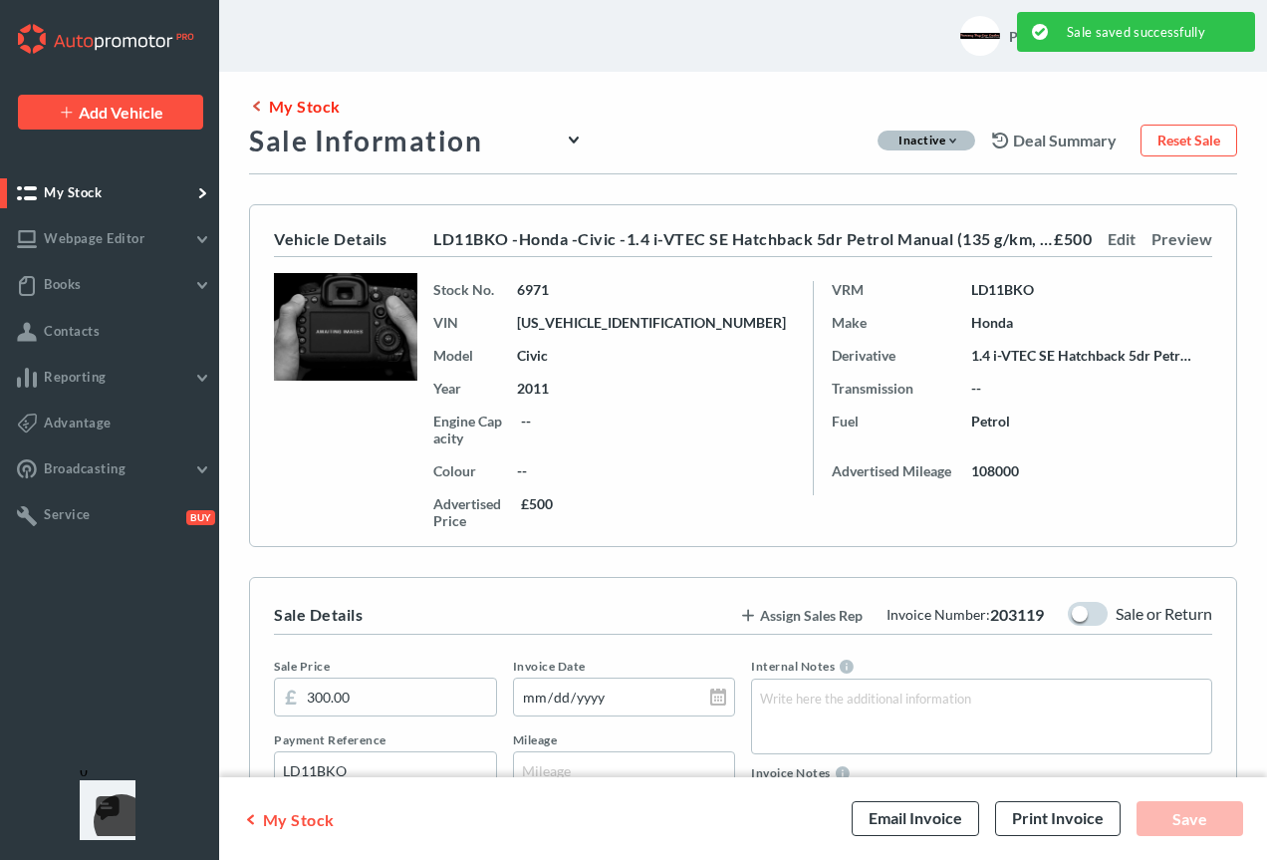
click at [304, 106] on link "My Stock" at bounding box center [295, 107] width 92 height 21
